Goal: Transaction & Acquisition: Subscribe to service/newsletter

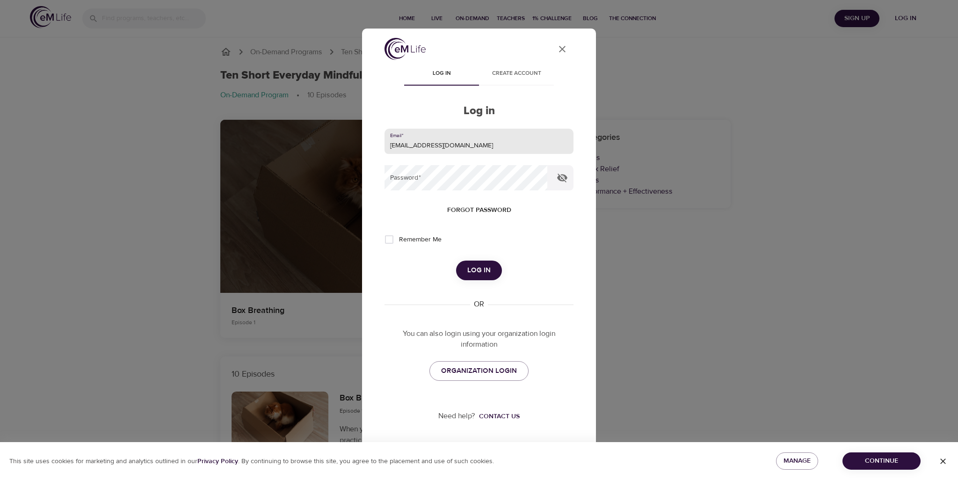
type input "[EMAIL_ADDRESS][DOMAIN_NAME]"
click at [390, 240] on input "Remember Me" at bounding box center [389, 240] width 20 height 20
checkbox input "true"
click at [462, 270] on button "Log in" at bounding box center [479, 271] width 46 height 20
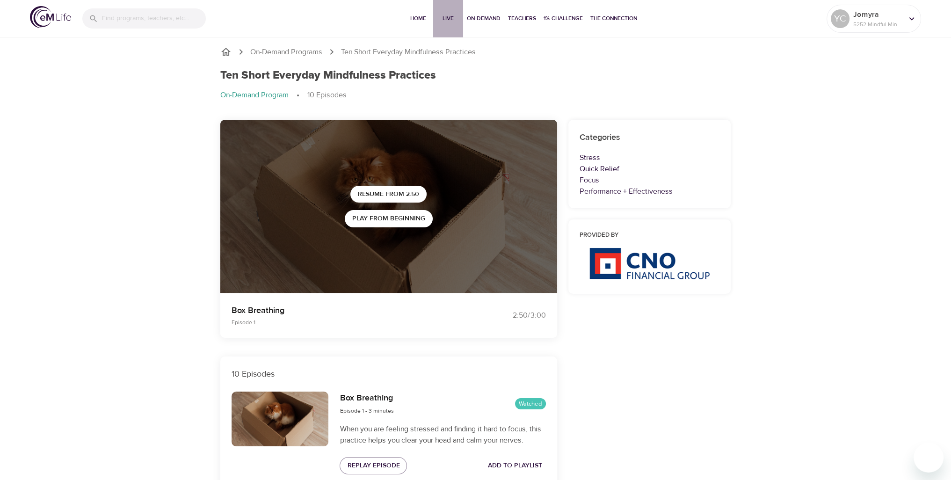
click at [444, 20] on span "Live" at bounding box center [448, 19] width 22 height 10
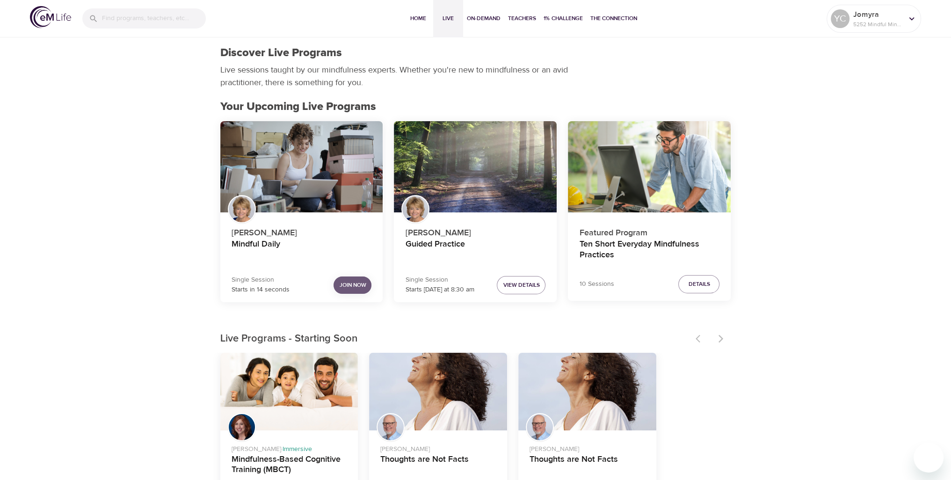
click at [349, 282] on span "Join Now" at bounding box center [352, 285] width 27 height 10
